Goal: Transaction & Acquisition: Purchase product/service

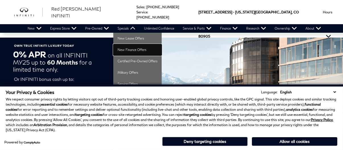
click at [127, 53] on link "New Finance Offers" at bounding box center [137, 49] width 48 height 11
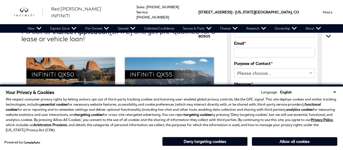
click at [336, 91] on select "English Spanish / Español English / United Kingdom Korean / 한국어 Vietnamese / Ti…" at bounding box center [308, 91] width 59 height 5
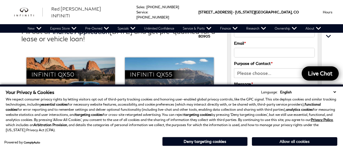
click at [281, 145] on button "Allow all cookies" at bounding box center [294, 141] width 85 height 9
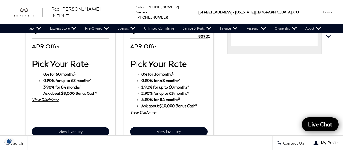
scroll to position [427, 0]
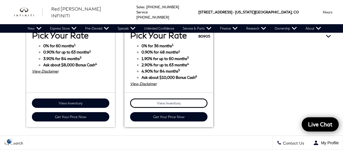
click at [178, 98] on link "View Inventory" at bounding box center [168, 102] width 77 height 9
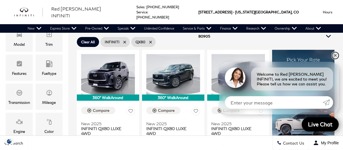
click at [337, 55] on link "✕" at bounding box center [335, 55] width 7 height 7
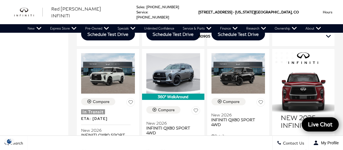
scroll to position [342, 0]
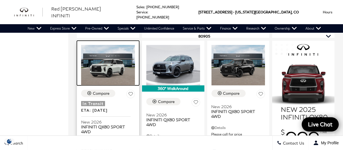
click at [103, 60] on img at bounding box center [108, 65] width 54 height 40
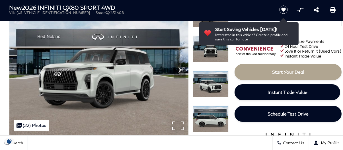
scroll to position [57, 0]
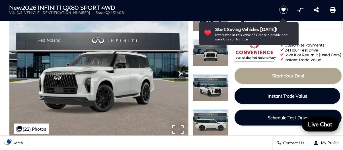
click at [94, 83] on img at bounding box center [98, 71] width 179 height 134
click at [180, 73] on icon "Next" at bounding box center [179, 74] width 3 height 6
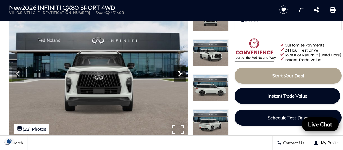
click at [181, 75] on icon "Next" at bounding box center [179, 73] width 11 height 11
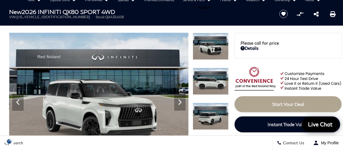
scroll to position [57, 0]
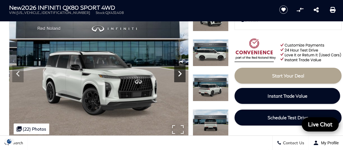
click at [181, 71] on icon "Next" at bounding box center [179, 73] width 11 height 11
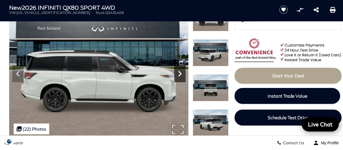
click at [181, 71] on icon "Next" at bounding box center [179, 73] width 11 height 11
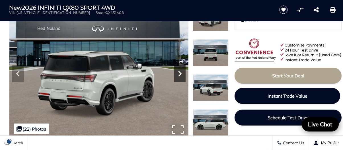
click at [181, 71] on icon "Next" at bounding box center [179, 73] width 11 height 11
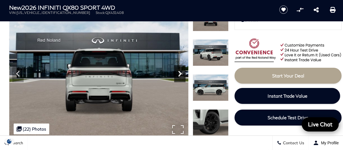
click at [181, 71] on icon "Next" at bounding box center [179, 73] width 11 height 11
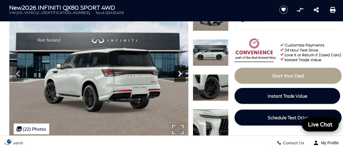
click at [181, 71] on icon "Next" at bounding box center [179, 73] width 11 height 11
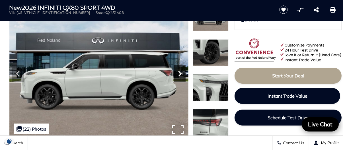
click at [181, 71] on icon "Next" at bounding box center [179, 73] width 11 height 11
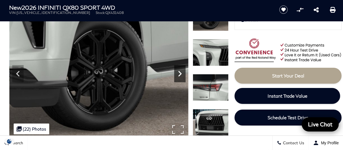
click at [181, 71] on icon "Next" at bounding box center [179, 73] width 11 height 11
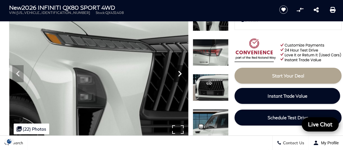
click at [181, 71] on icon "Next" at bounding box center [179, 73] width 11 height 11
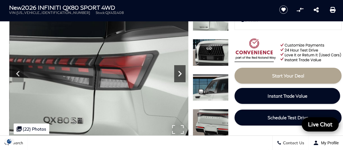
click at [181, 71] on icon "Next" at bounding box center [179, 73] width 11 height 11
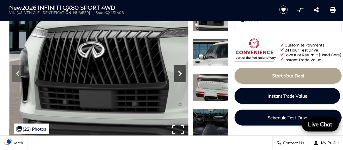
click at [181, 71] on icon "Next" at bounding box center [179, 73] width 11 height 11
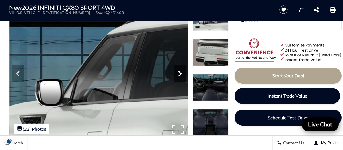
click at [181, 71] on icon "Next" at bounding box center [179, 73] width 11 height 11
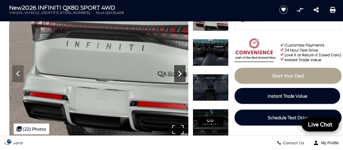
click at [181, 71] on icon "Next" at bounding box center [179, 73] width 11 height 11
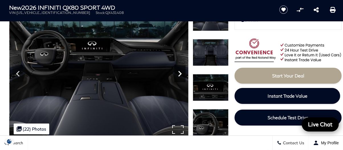
click at [182, 71] on icon "Next" at bounding box center [179, 73] width 11 height 11
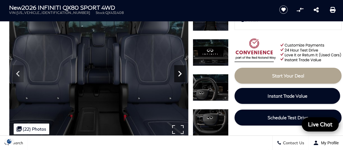
click at [182, 71] on icon "Next" at bounding box center [179, 73] width 11 height 11
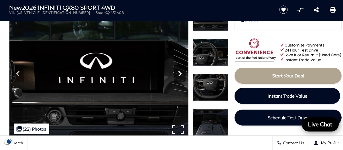
click at [182, 71] on icon "Next" at bounding box center [179, 73] width 11 height 11
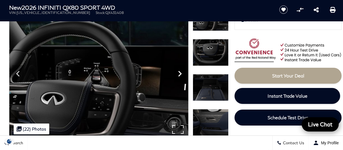
click at [182, 71] on icon "Next" at bounding box center [179, 73] width 11 height 11
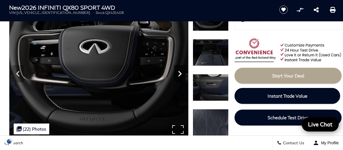
click at [182, 71] on icon "Next" at bounding box center [179, 73] width 11 height 11
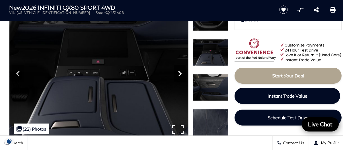
click at [182, 71] on icon "Next" at bounding box center [179, 73] width 11 height 11
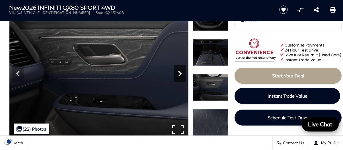
click at [182, 71] on icon "Next" at bounding box center [179, 73] width 11 height 11
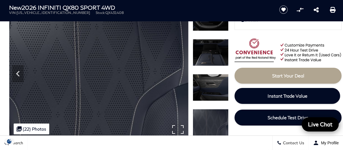
click at [182, 71] on img at bounding box center [98, 71] width 179 height 134
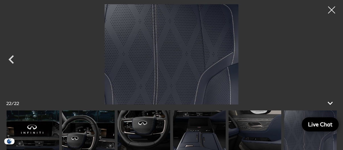
click at [329, 10] on div at bounding box center [331, 10] width 14 height 14
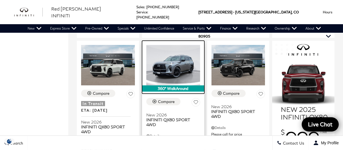
click at [184, 63] on img at bounding box center [173, 65] width 54 height 40
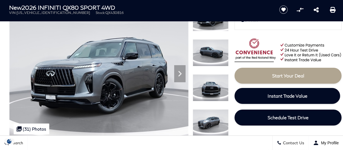
scroll to position [57, 0]
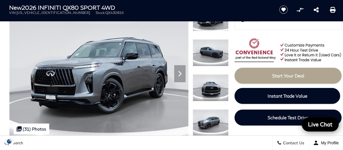
click at [204, 88] on img at bounding box center [211, 87] width 36 height 27
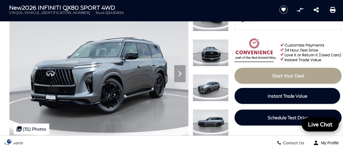
scroll to position [0, 0]
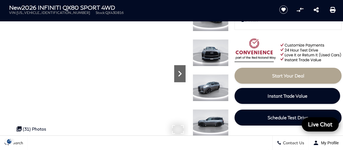
click at [180, 77] on icon "Next" at bounding box center [179, 73] width 11 height 11
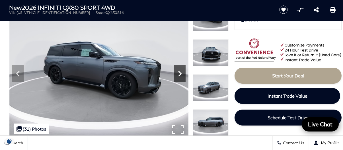
click at [181, 73] on icon "Next" at bounding box center [179, 73] width 11 height 11
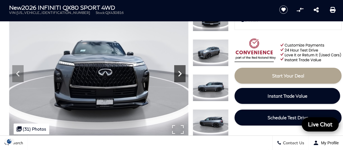
click at [181, 73] on icon "Next" at bounding box center [179, 73] width 11 height 11
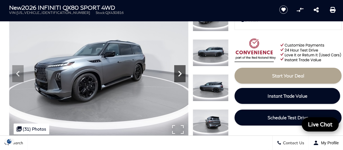
click at [181, 73] on icon "Next" at bounding box center [179, 73] width 11 height 11
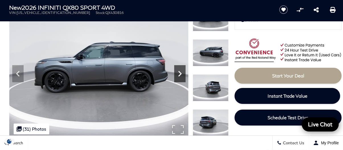
click at [181, 73] on icon "Next" at bounding box center [179, 73] width 11 height 11
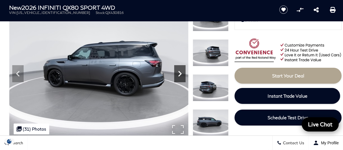
click at [181, 72] on icon "Next" at bounding box center [179, 73] width 11 height 11
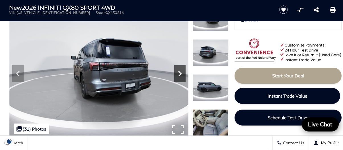
click at [181, 72] on icon "Next" at bounding box center [179, 73] width 11 height 11
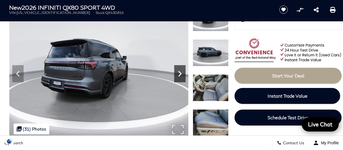
click at [181, 72] on icon "Next" at bounding box center [179, 73] width 11 height 11
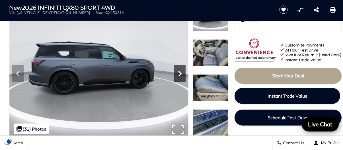
click at [182, 72] on icon "Next" at bounding box center [179, 73] width 11 height 11
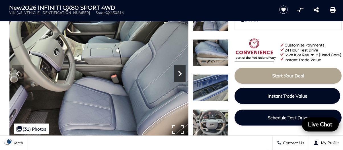
click at [182, 72] on icon "Next" at bounding box center [179, 73] width 11 height 11
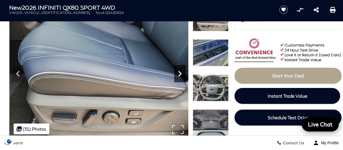
click at [182, 72] on icon "Next" at bounding box center [179, 73] width 11 height 11
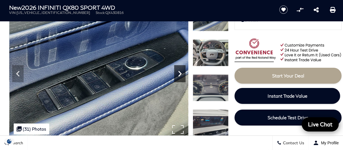
click at [182, 72] on icon "Next" at bounding box center [179, 73] width 11 height 11
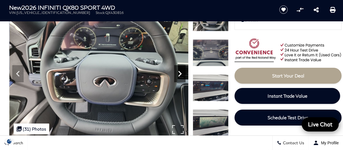
click at [182, 72] on icon "Next" at bounding box center [179, 73] width 11 height 11
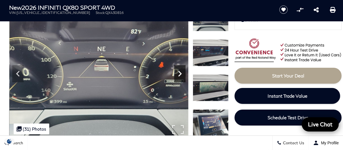
click at [182, 72] on icon "Next" at bounding box center [179, 73] width 11 height 11
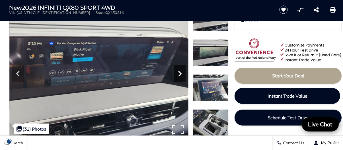
click at [182, 72] on icon "Next" at bounding box center [179, 73] width 11 height 11
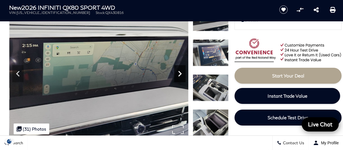
click at [182, 72] on icon "Next" at bounding box center [179, 73] width 11 height 11
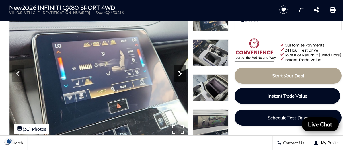
click at [182, 72] on icon "Next" at bounding box center [179, 73] width 11 height 11
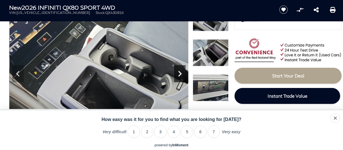
click at [182, 72] on icon "Next" at bounding box center [179, 73] width 11 height 11
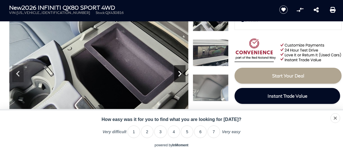
click at [182, 72] on icon "Next" at bounding box center [179, 73] width 11 height 11
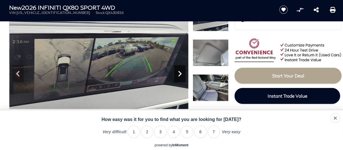
click at [182, 72] on icon "Next" at bounding box center [179, 73] width 11 height 11
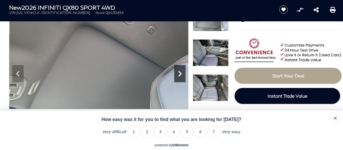
click at [182, 72] on icon "Next" at bounding box center [179, 73] width 11 height 11
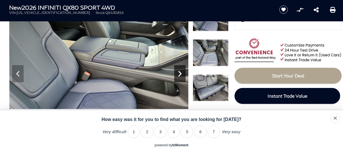
click at [182, 72] on icon "Next" at bounding box center [179, 73] width 11 height 11
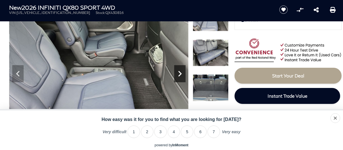
click at [182, 72] on icon "Next" at bounding box center [179, 73] width 11 height 11
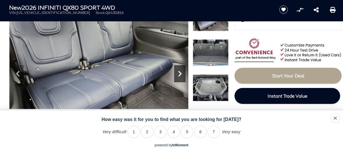
click at [182, 72] on icon "Next" at bounding box center [179, 73] width 11 height 11
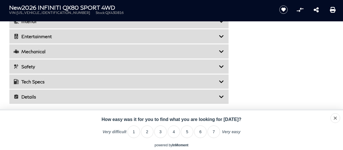
scroll to position [939, 0]
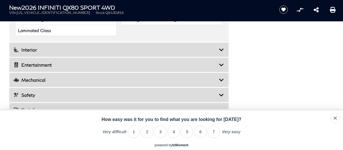
click at [223, 62] on icon at bounding box center [221, 65] width 5 height 6
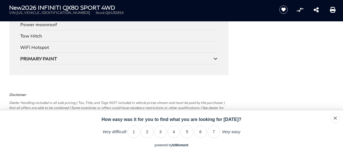
scroll to position [1224, 0]
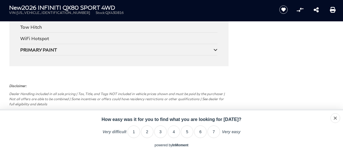
click at [210, 47] on div "PRIMARY PAINT" at bounding box center [116, 49] width 193 height 5
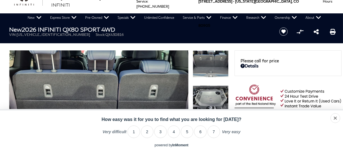
scroll to position [0, 0]
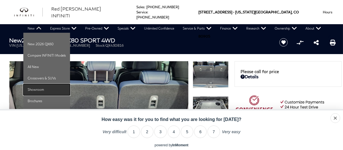
click at [43, 91] on link "Showroom" at bounding box center [46, 89] width 47 height 11
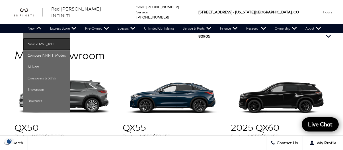
click at [36, 45] on link "New 2026 QX60" at bounding box center [46, 43] width 47 height 11
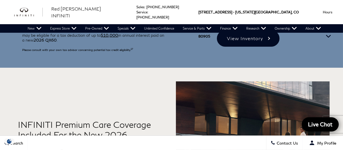
scroll to position [142, 0]
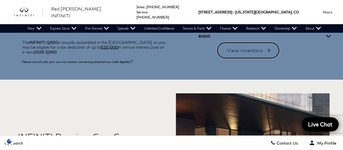
click at [259, 50] on link "View Inventory" at bounding box center [248, 50] width 62 height 17
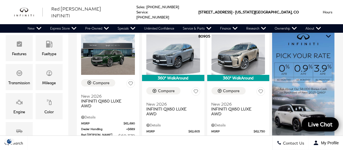
scroll to position [142, 0]
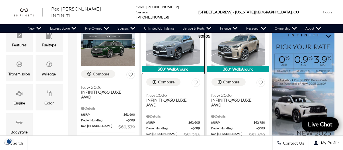
click at [189, 44] on img at bounding box center [173, 46] width 54 height 40
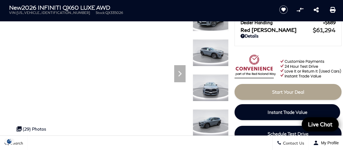
click at [210, 123] on img at bounding box center [211, 122] width 36 height 27
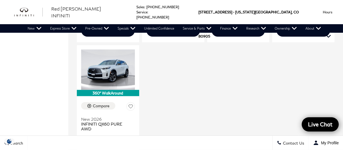
scroll to position [1138, 0]
